Goal: Task Accomplishment & Management: Use online tool/utility

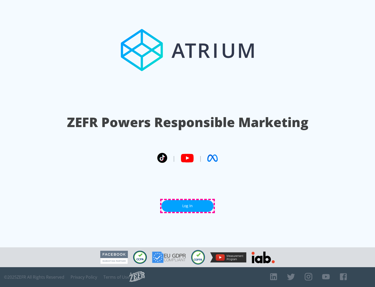
click at [188, 206] on link "Log In" at bounding box center [188, 206] width 52 height 12
